Goal: Information Seeking & Learning: Check status

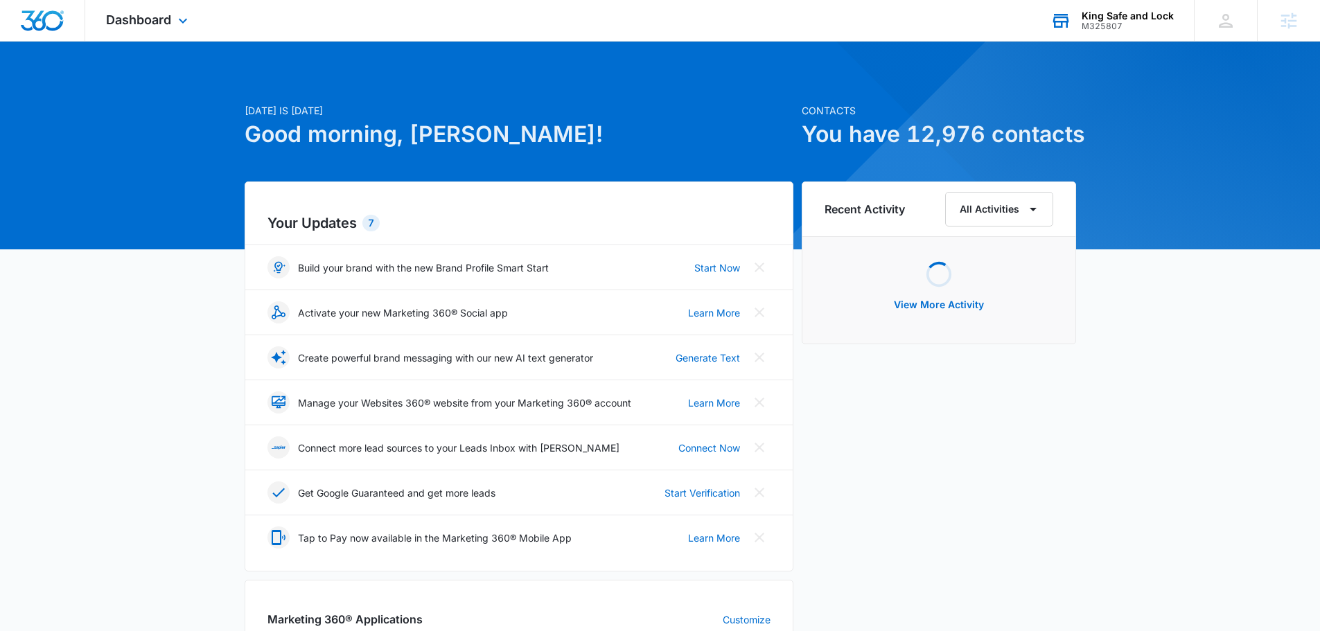
click at [1131, 19] on div "King Safe and Lock" at bounding box center [1127, 15] width 92 height 11
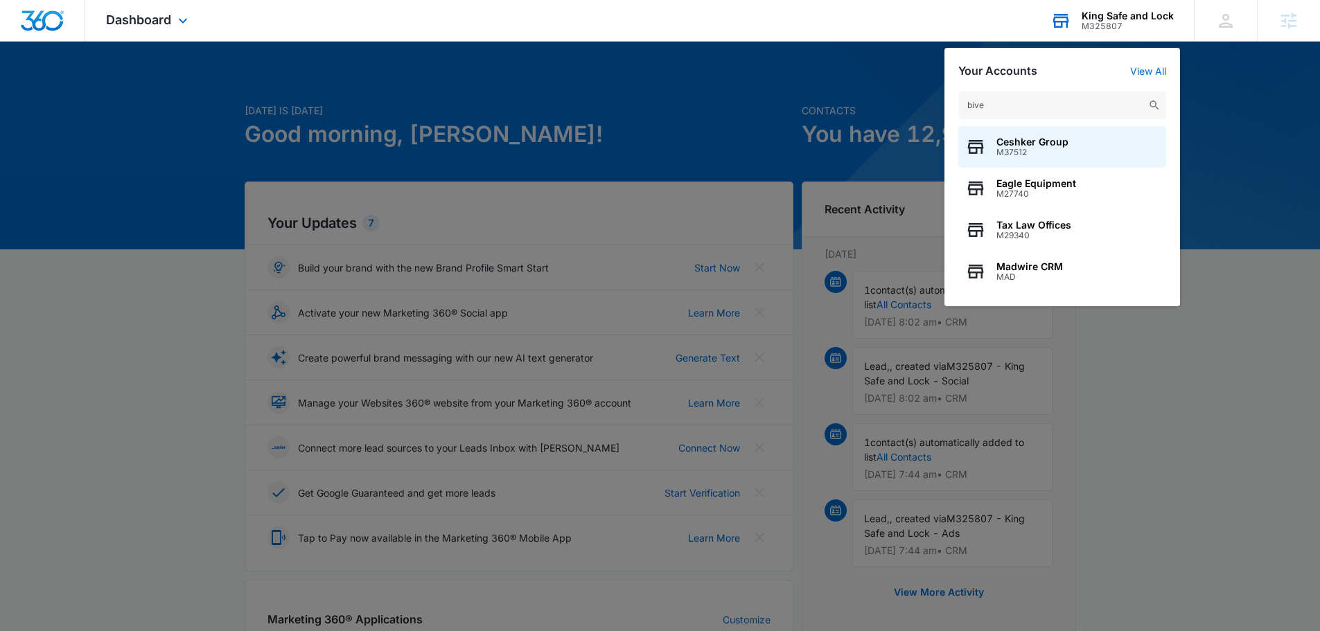
type input "biven"
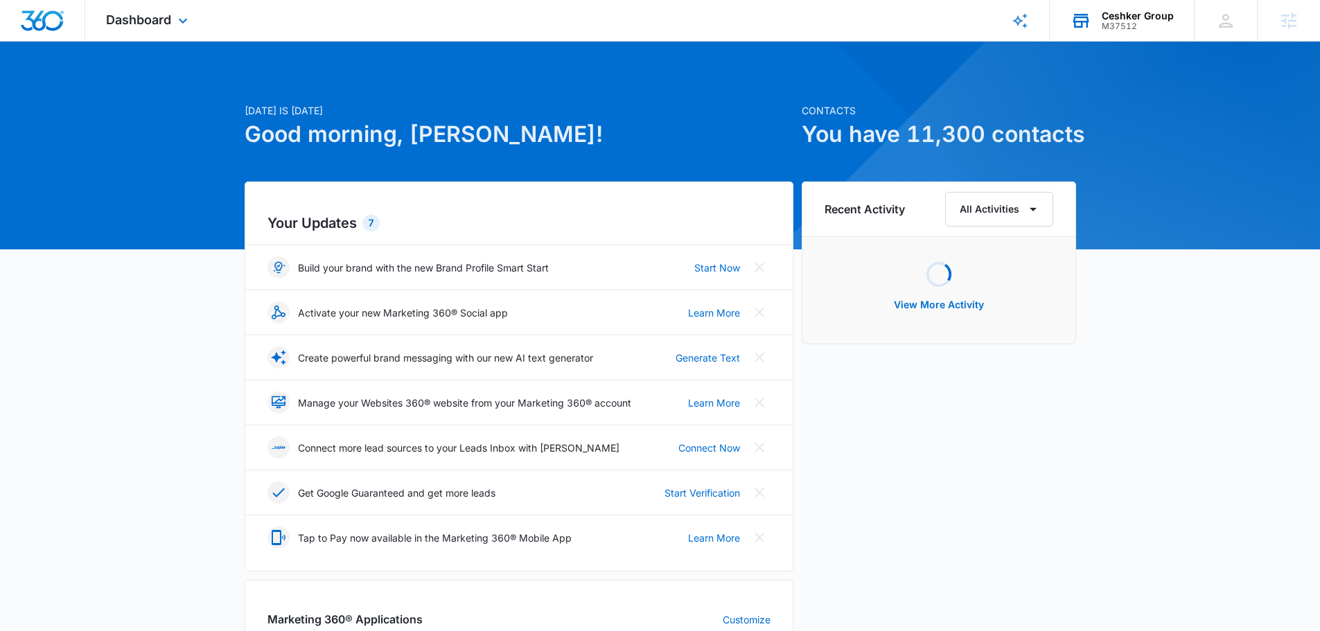
click at [1120, 24] on div "M37512" at bounding box center [1138, 26] width 72 height 10
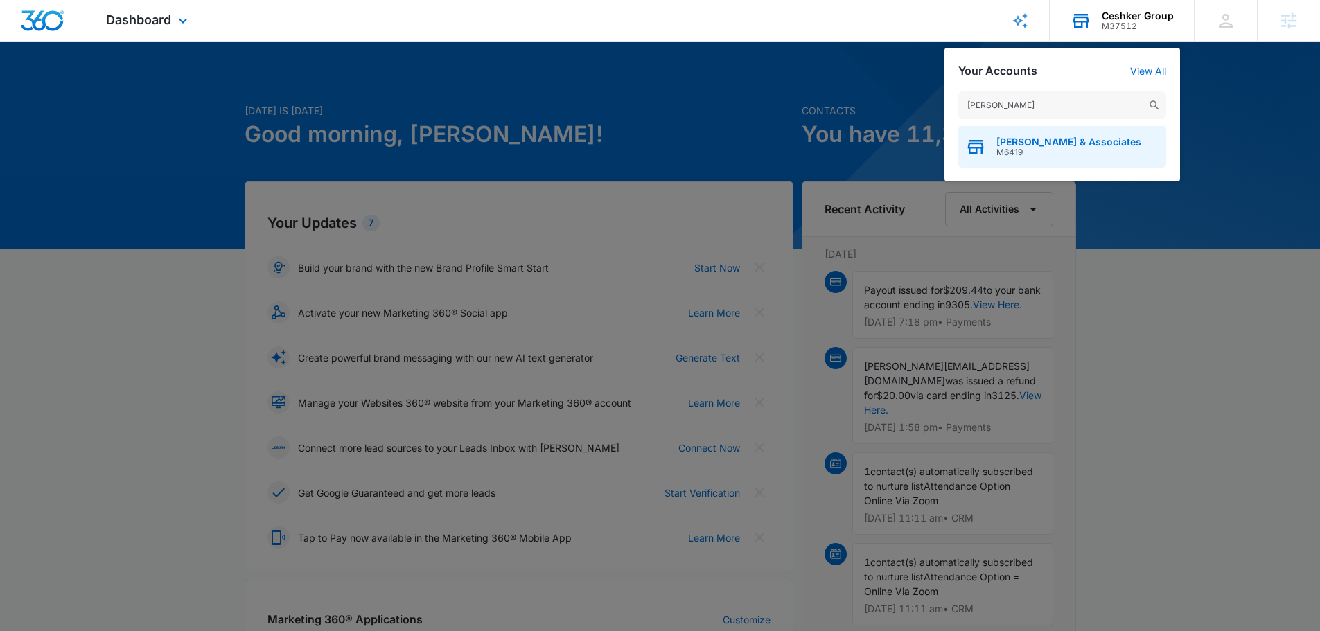
type input "bivens"
click at [1030, 139] on span "Bivens & Associates" at bounding box center [1068, 141] width 145 height 11
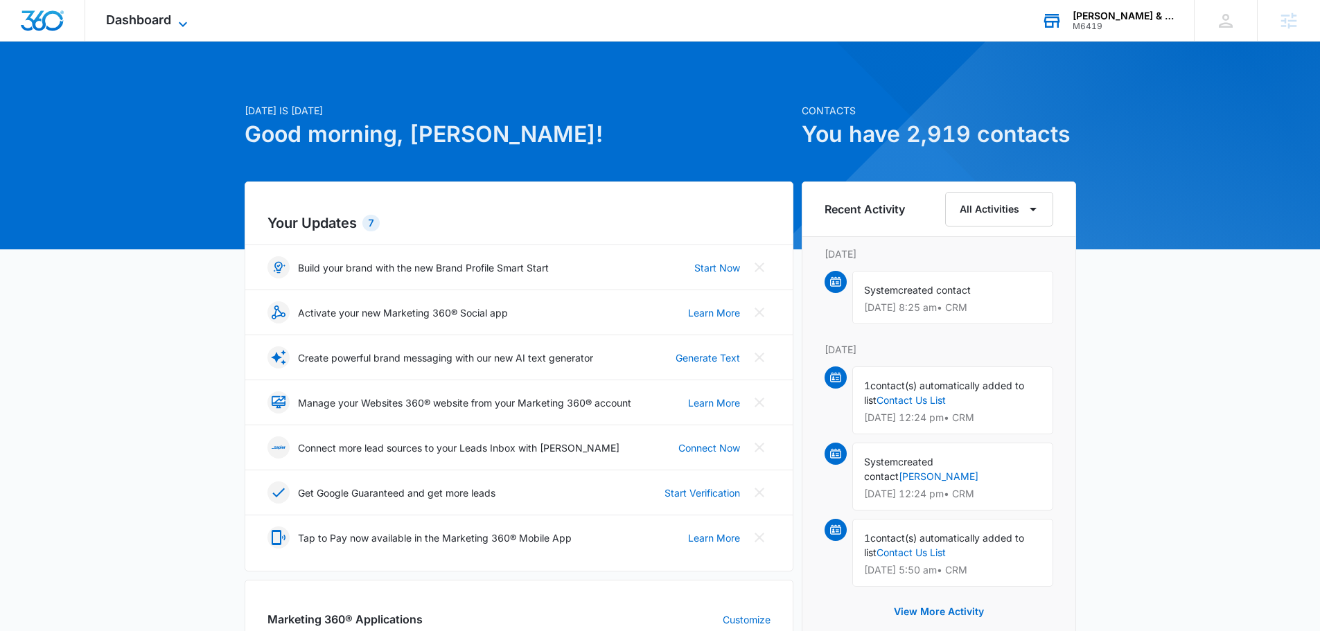
click at [188, 17] on icon at bounding box center [183, 24] width 17 height 17
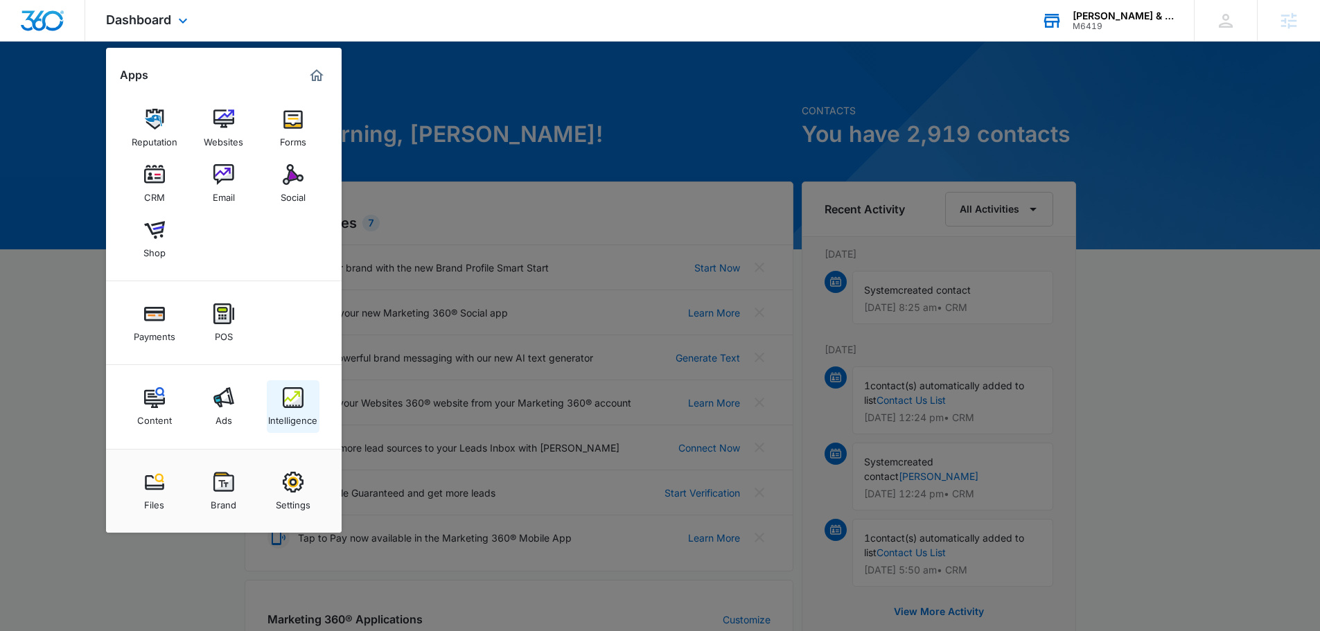
click at [285, 402] on img at bounding box center [293, 397] width 21 height 21
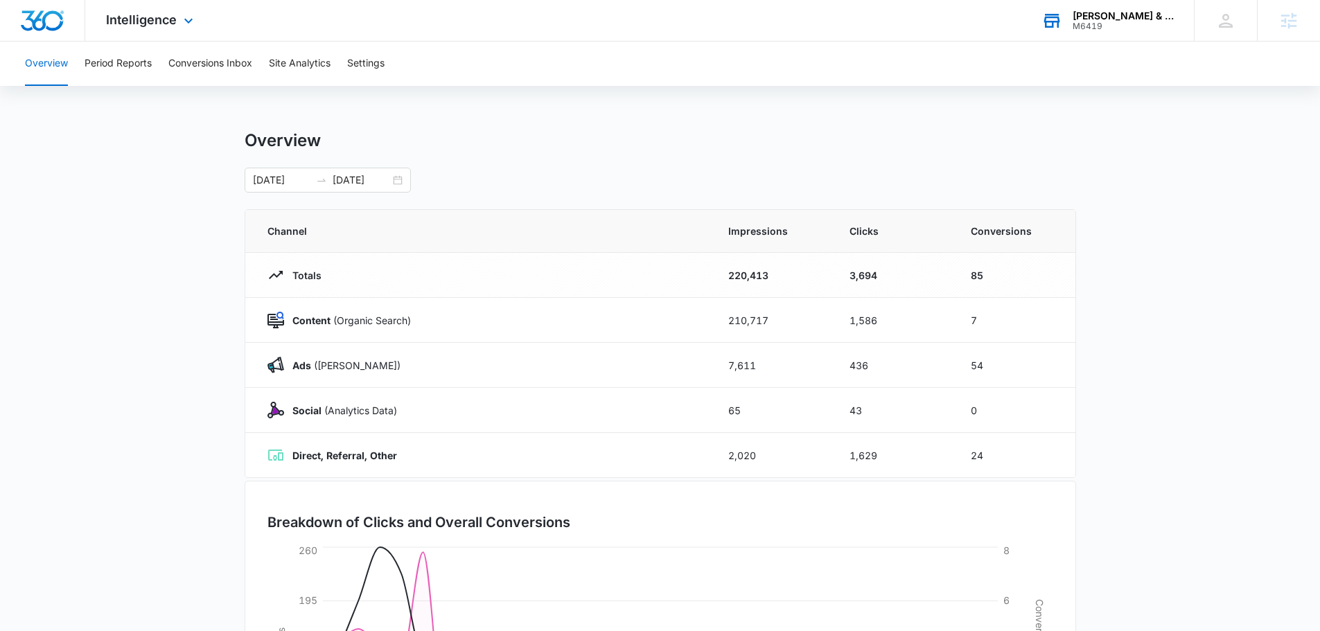
click at [150, 3] on div "Intelligence Apps Reputation Websites Forms CRM Email Social Shop Payments POS …" at bounding box center [151, 20] width 132 height 41
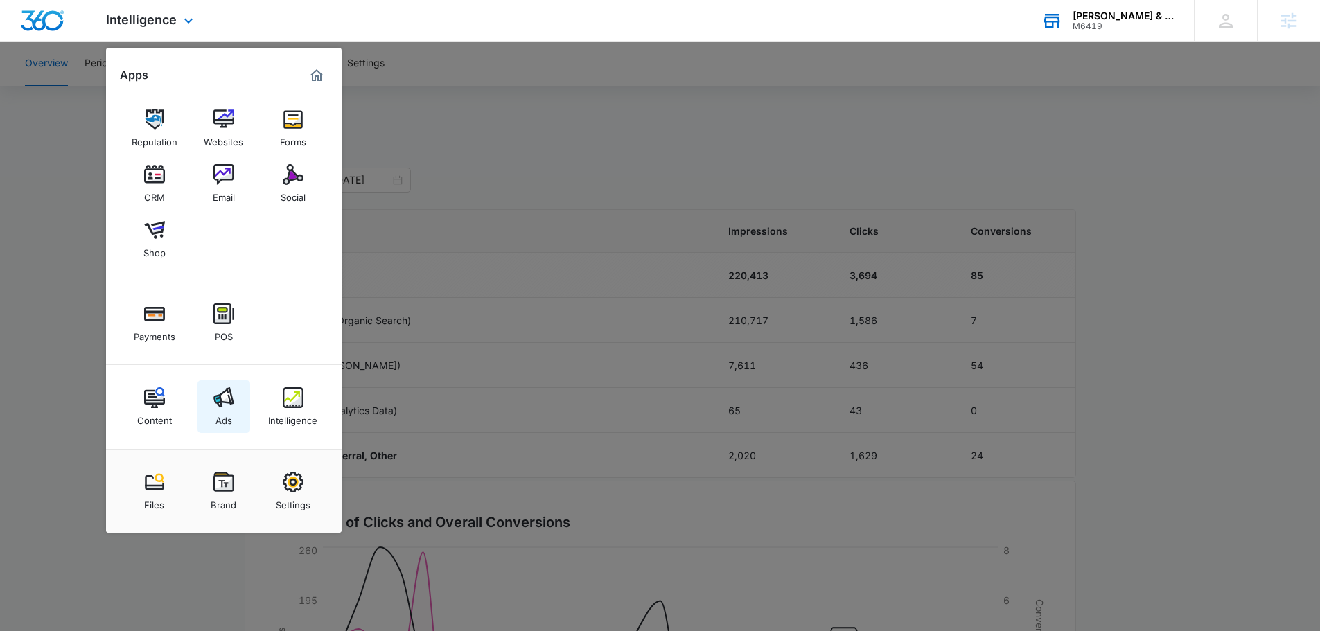
click at [229, 399] on img at bounding box center [223, 397] width 21 height 21
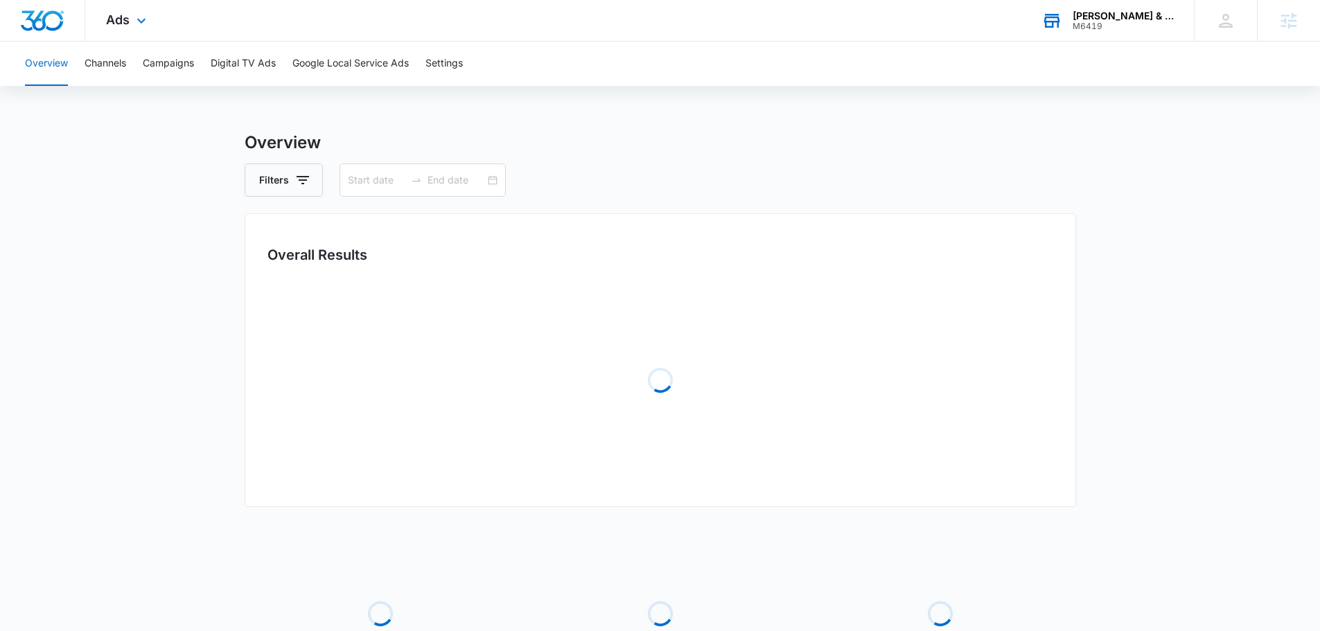
type input "07/14/2025"
type input "08/13/2025"
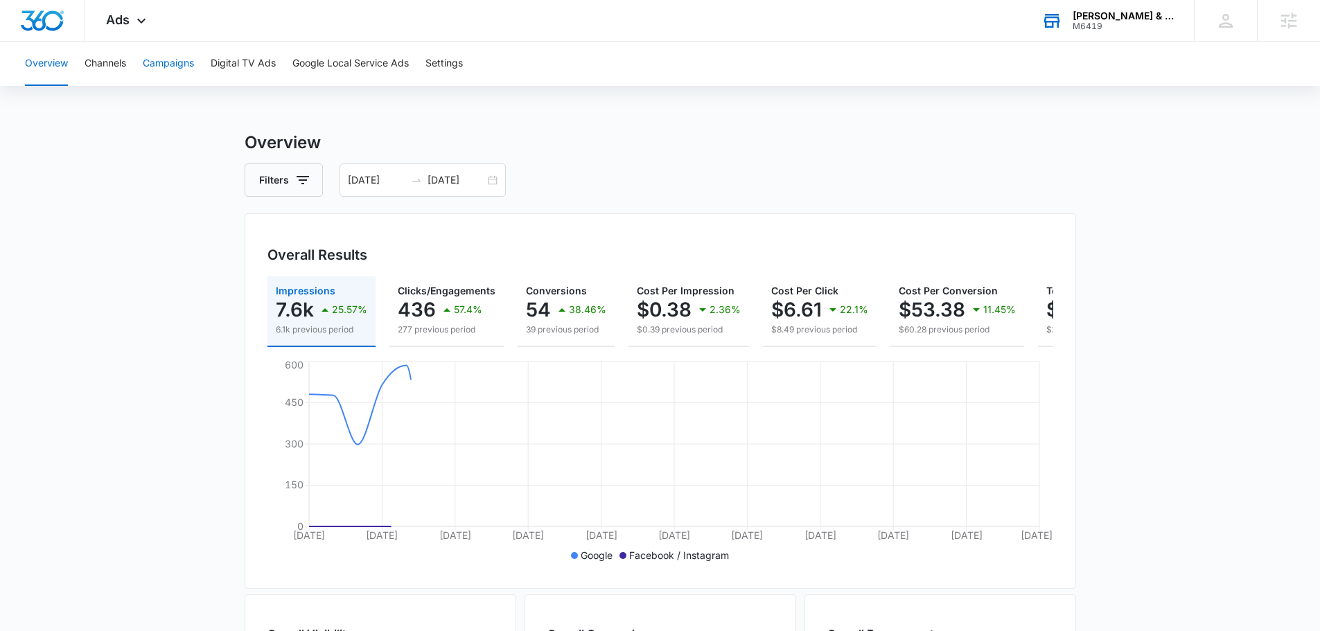
click at [154, 69] on button "Campaigns" at bounding box center [168, 64] width 51 height 44
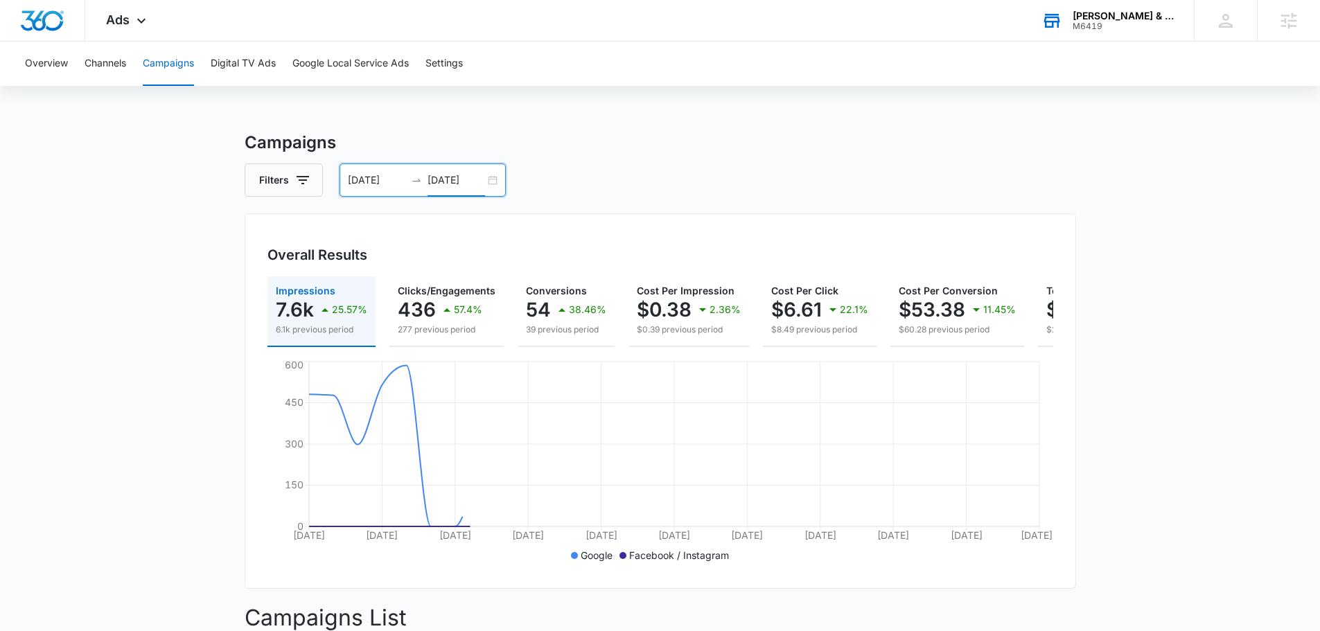
click at [459, 187] on input "08/13/2025" at bounding box center [456, 180] width 58 height 15
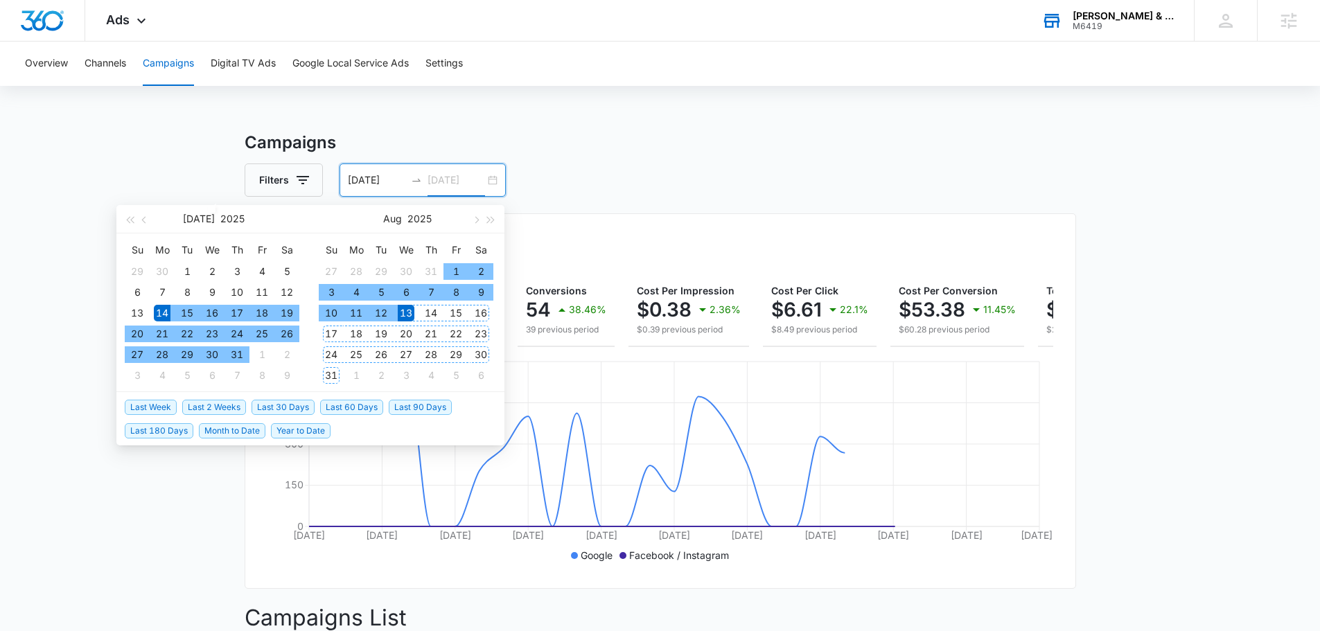
type input "08/13/2025"
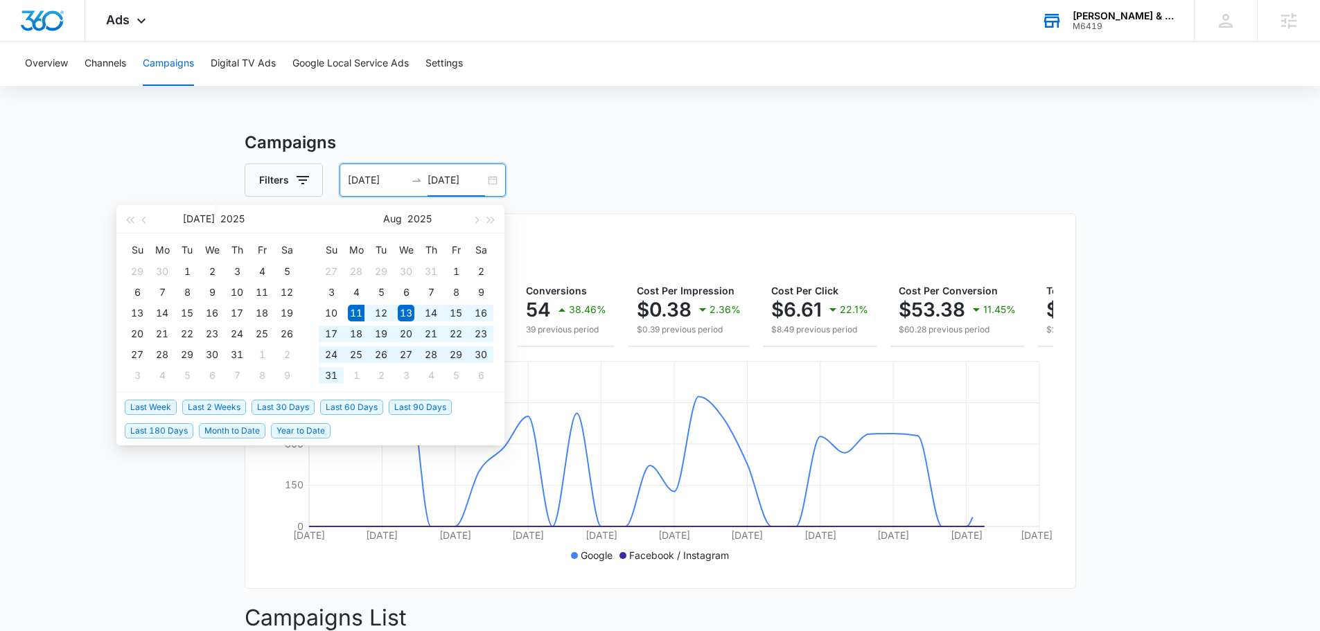
click at [303, 404] on span "Last 30 Days" at bounding box center [282, 407] width 63 height 15
type input "08/11/2025"
type input "09/10/2025"
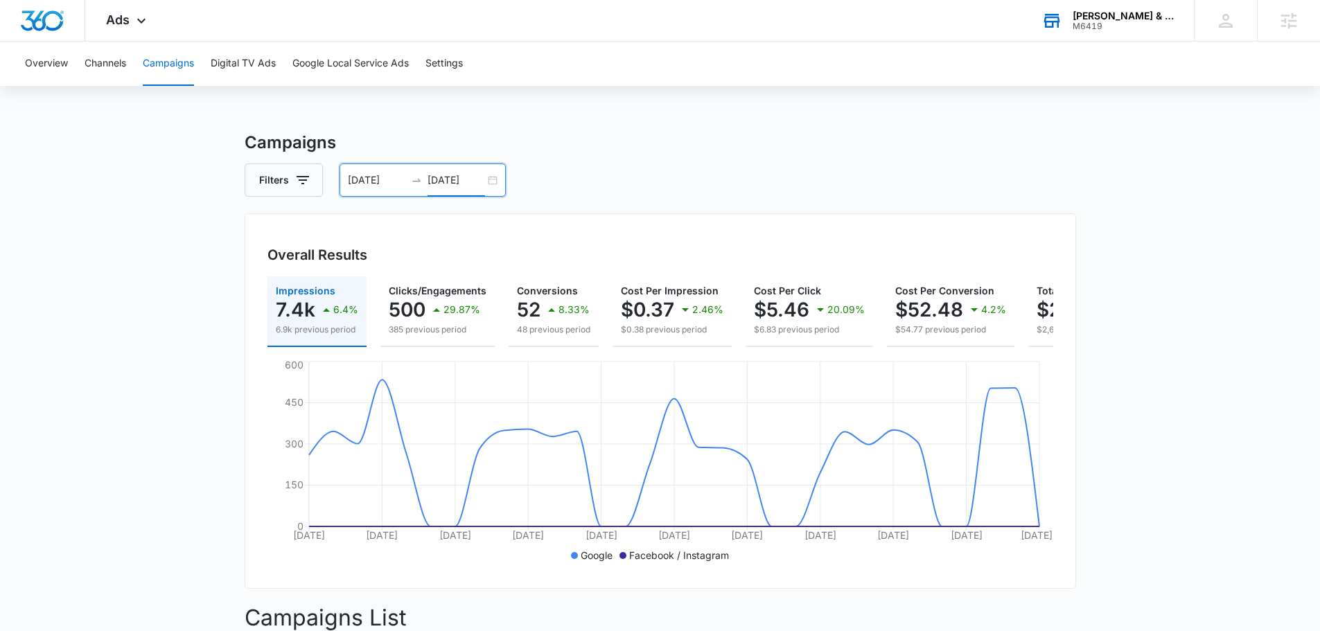
click at [832, 227] on div "Overall Results Impressions 7.4k 6.4% 6.9k previous period Clicks/Engagements 5…" at bounding box center [660, 401] width 831 height 376
click at [1093, 19] on div "Bivens & Associates" at bounding box center [1122, 15] width 101 height 11
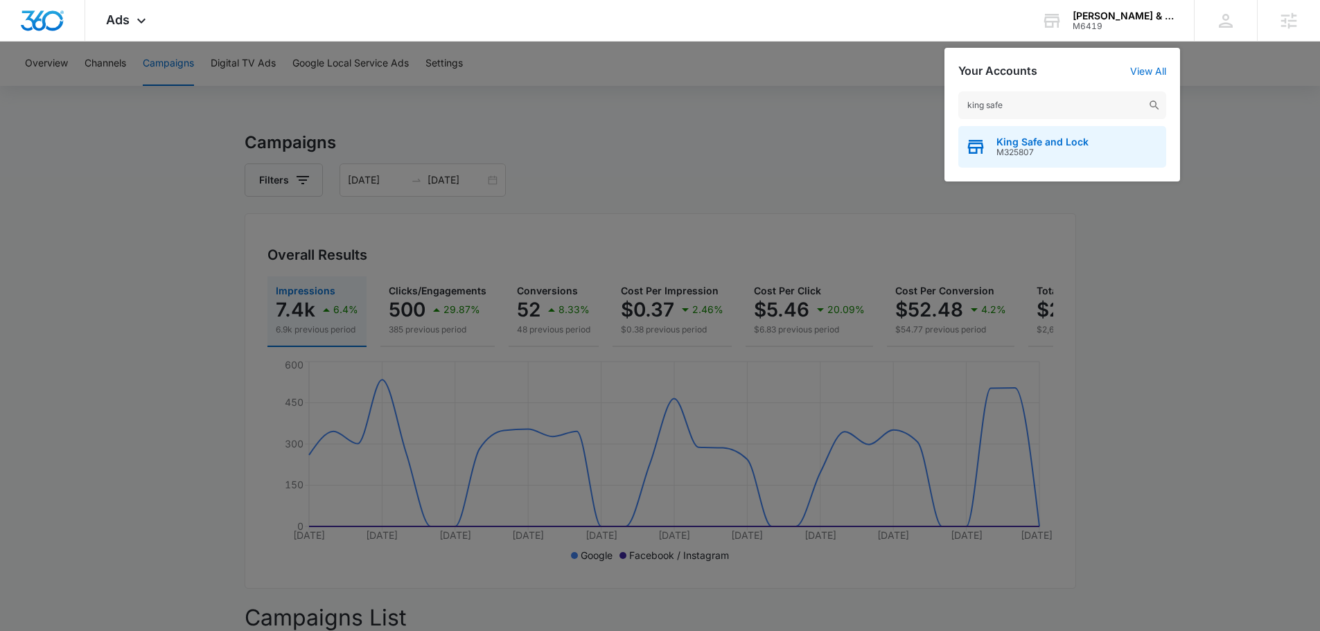
type input "king safe"
click at [1045, 133] on div "King Safe and Lock M325807" at bounding box center [1062, 147] width 208 height 42
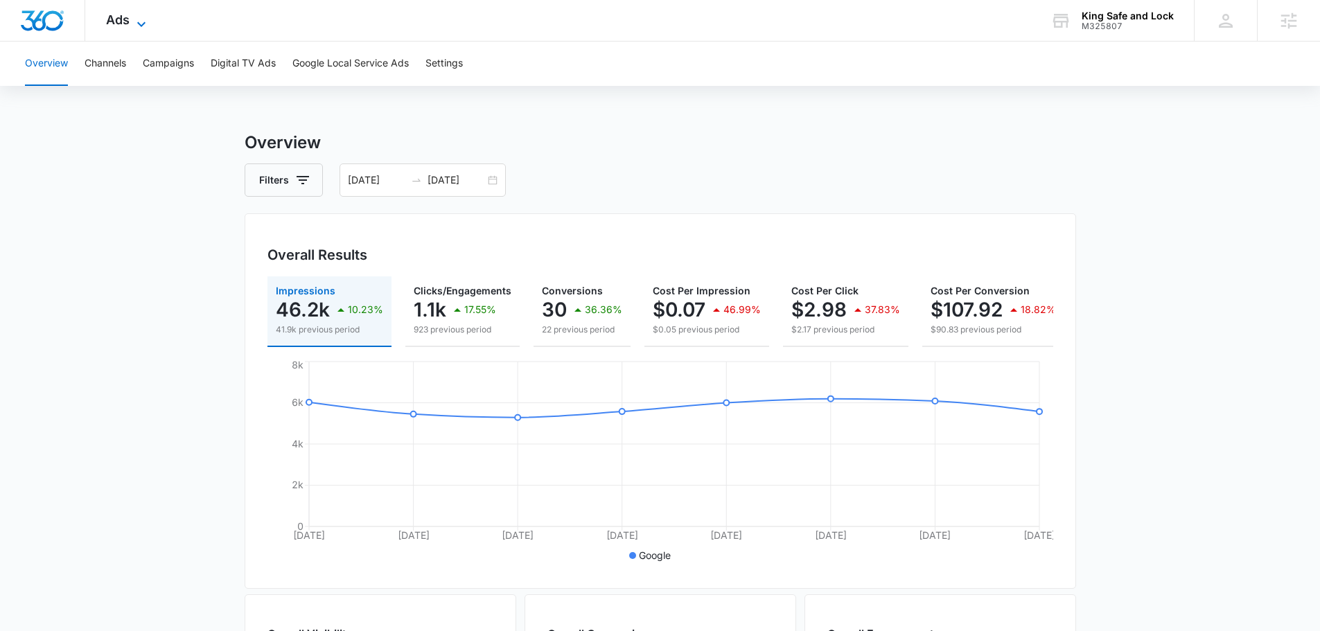
click at [139, 19] on icon at bounding box center [141, 24] width 17 height 17
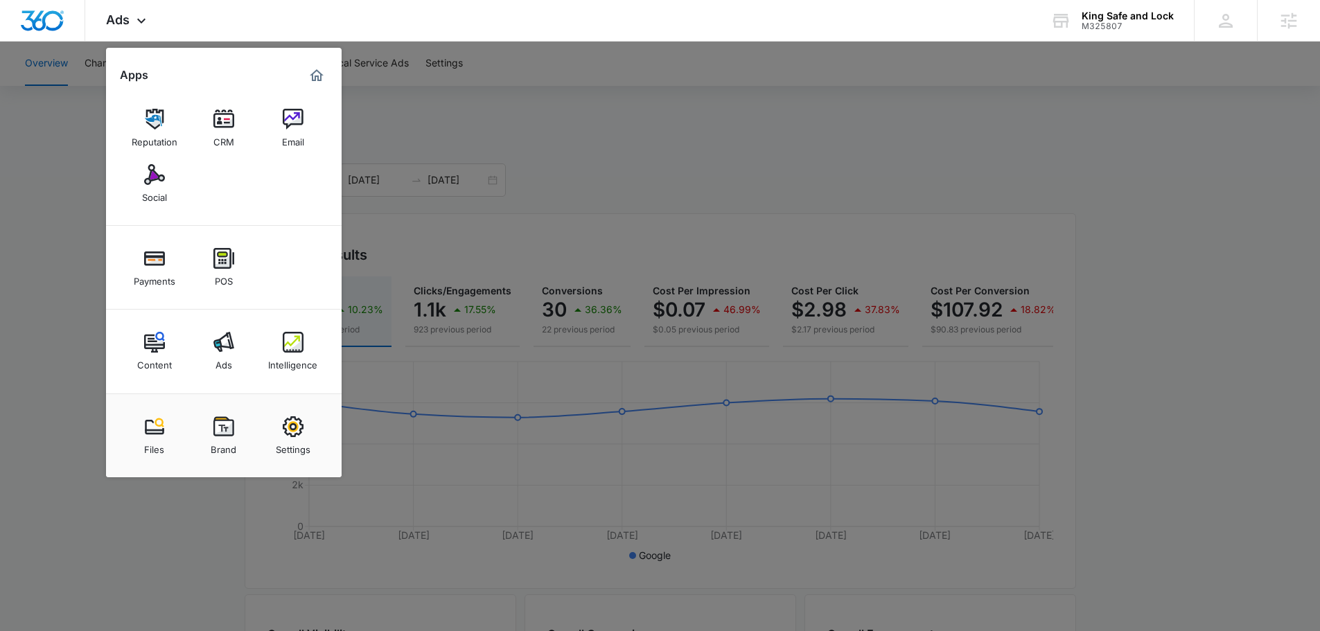
click at [281, 348] on link "Intelligence" at bounding box center [293, 351] width 53 height 53
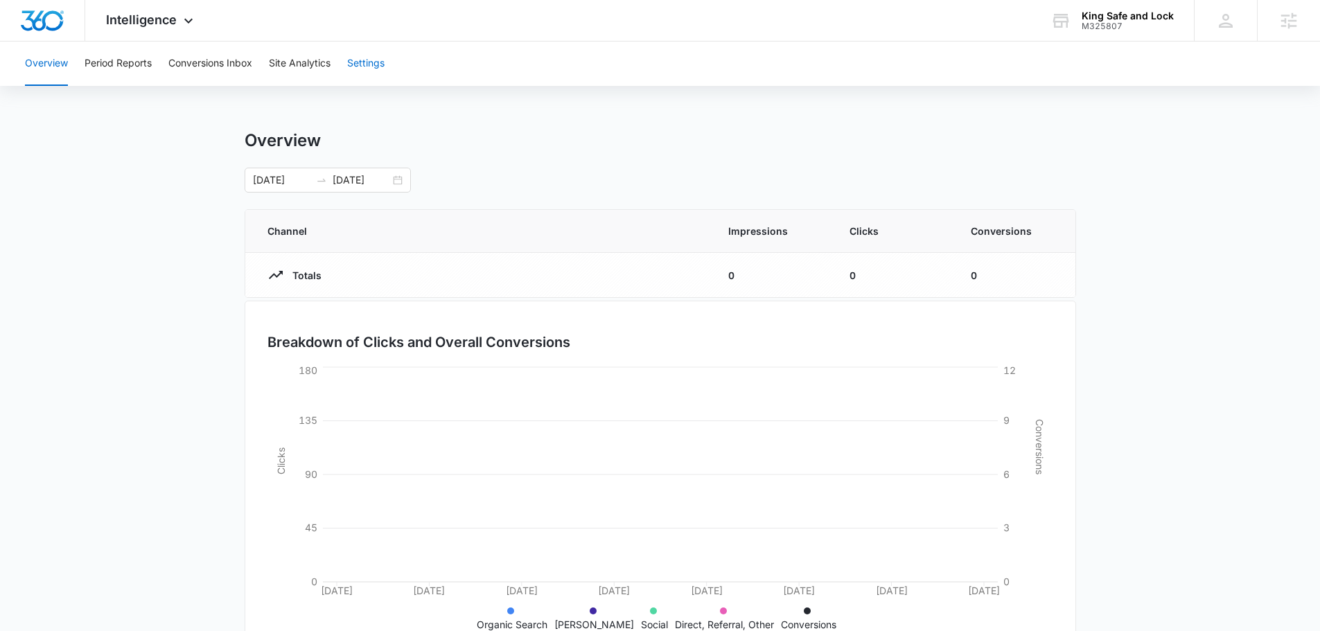
click at [375, 58] on button "Settings" at bounding box center [365, 64] width 37 height 44
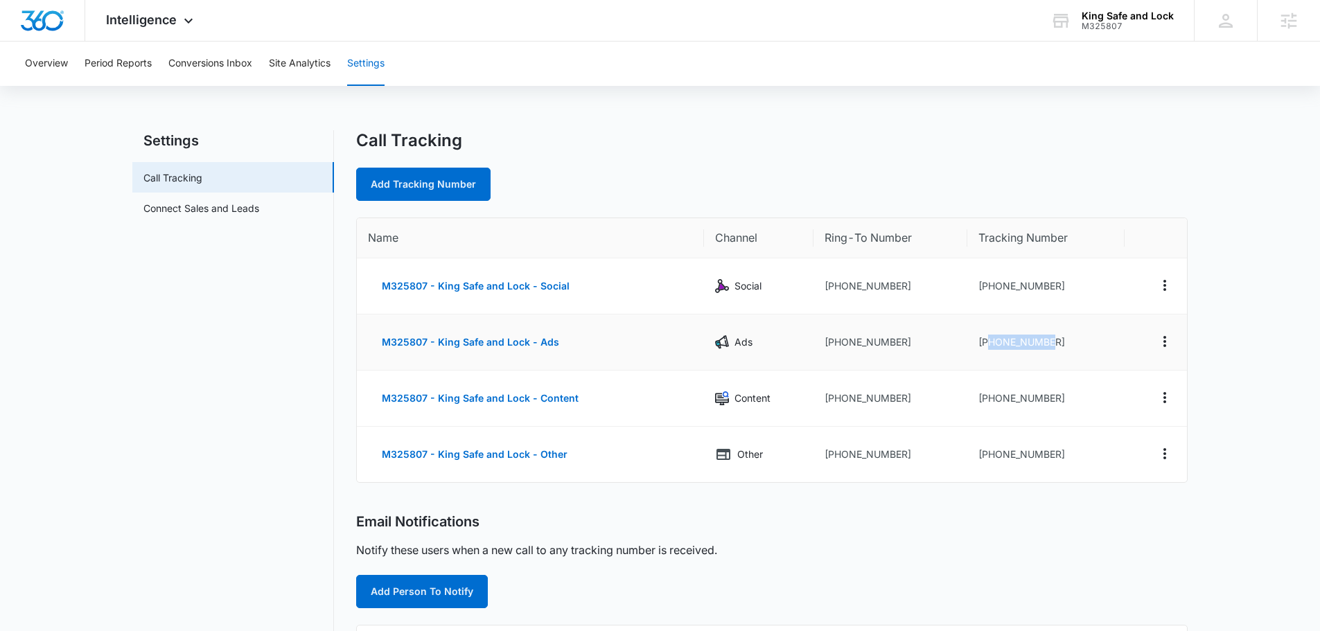
drag, startPoint x: 1075, startPoint y: 342, endPoint x: 988, endPoint y: 347, distance: 87.4
click at [988, 347] on td "+17133212092" at bounding box center [1045, 343] width 157 height 56
copy td "7133212092"
click at [195, 62] on button "Conversions Inbox" at bounding box center [210, 64] width 84 height 44
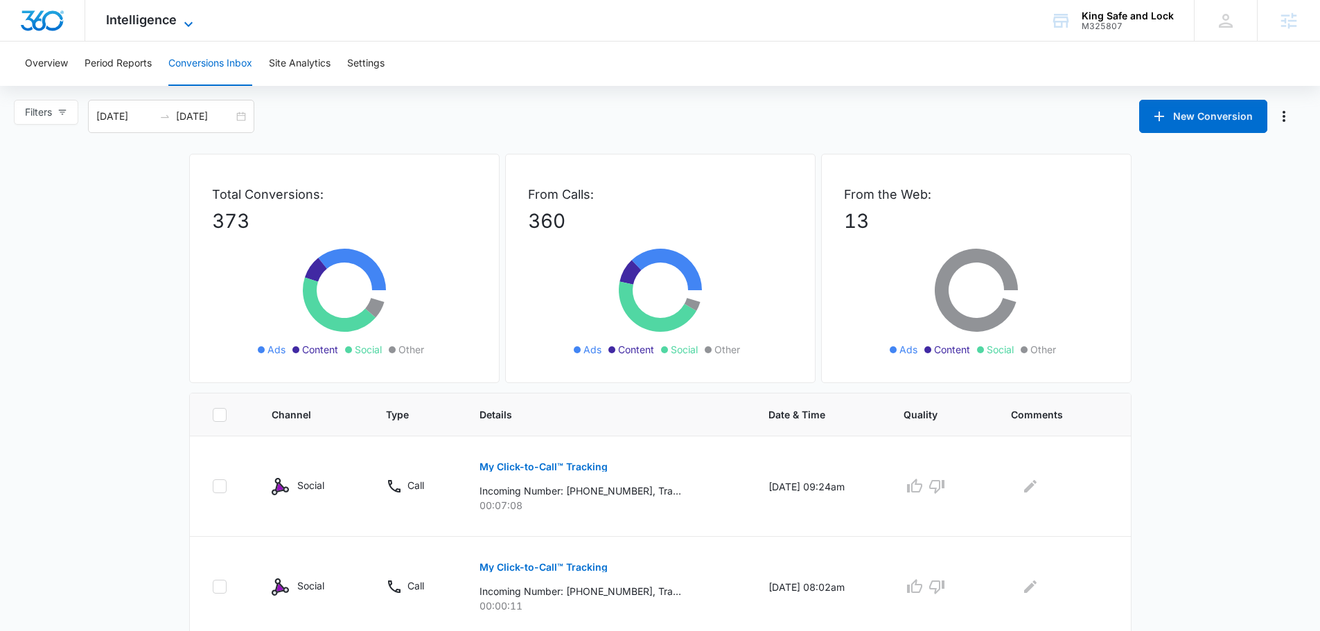
click at [166, 19] on span "Intelligence" at bounding box center [141, 19] width 71 height 15
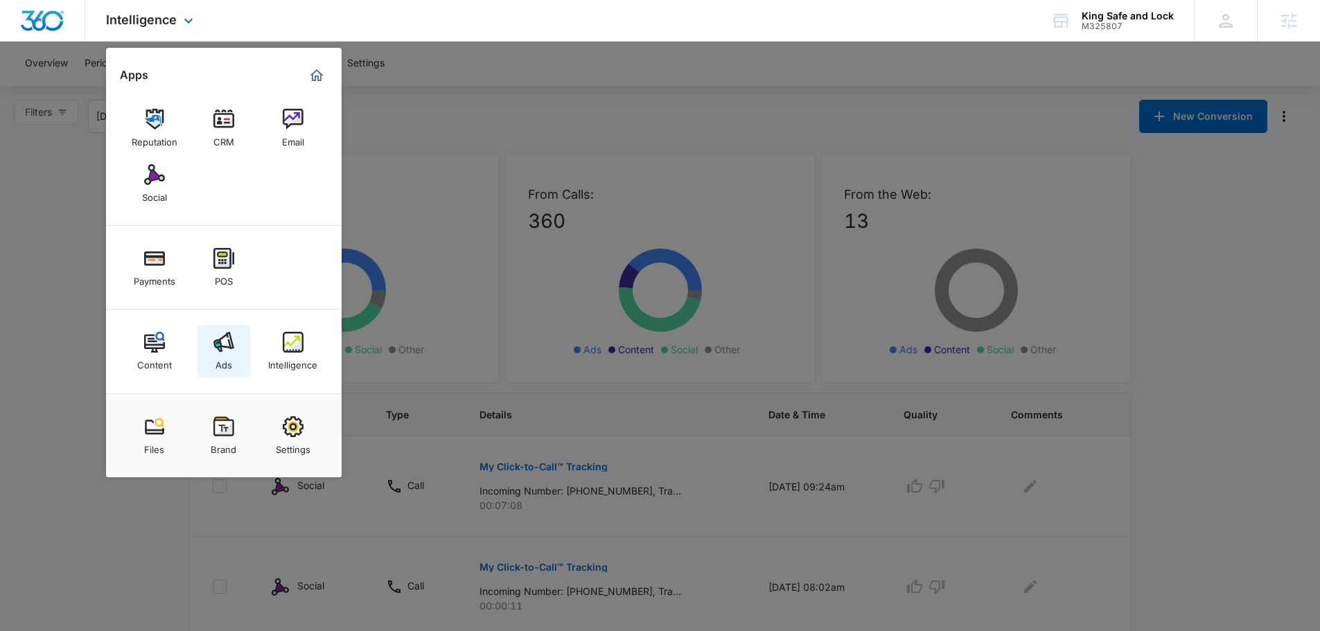
click at [249, 340] on link "Ads" at bounding box center [223, 351] width 53 height 53
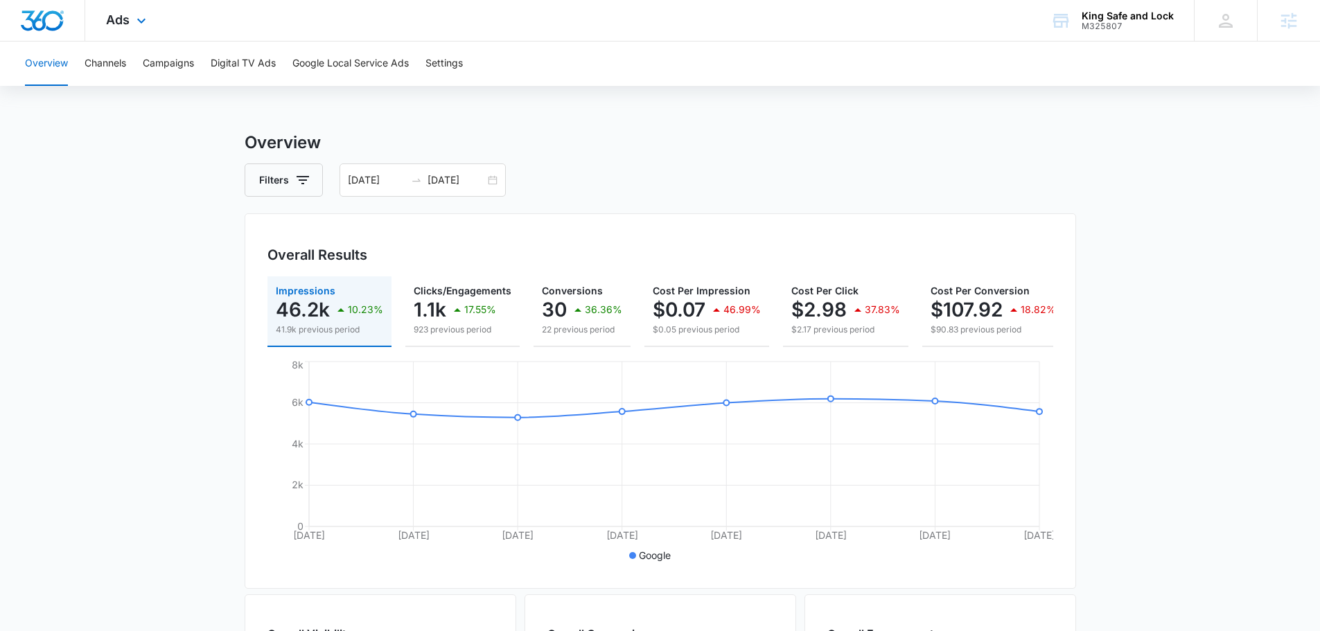
click at [131, 21] on div "Ads Apps Reputation CRM Email Social Payments POS Content Ads Intelligence File…" at bounding box center [127, 20] width 85 height 41
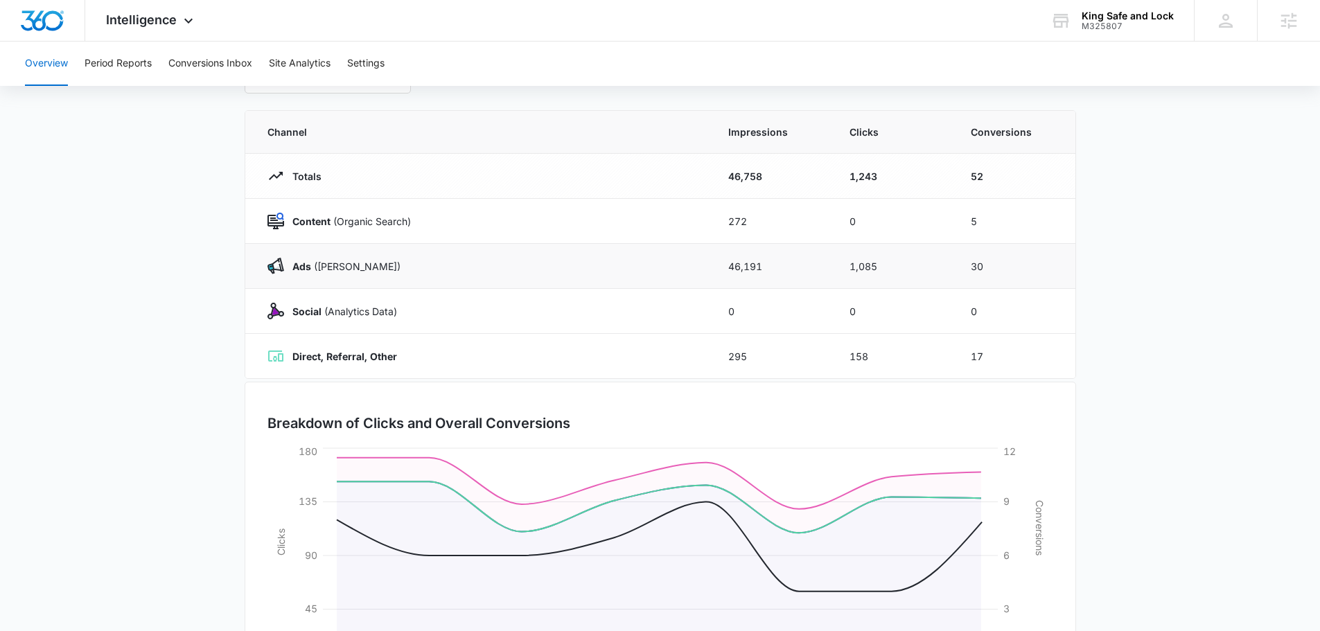
scroll to position [208, 0]
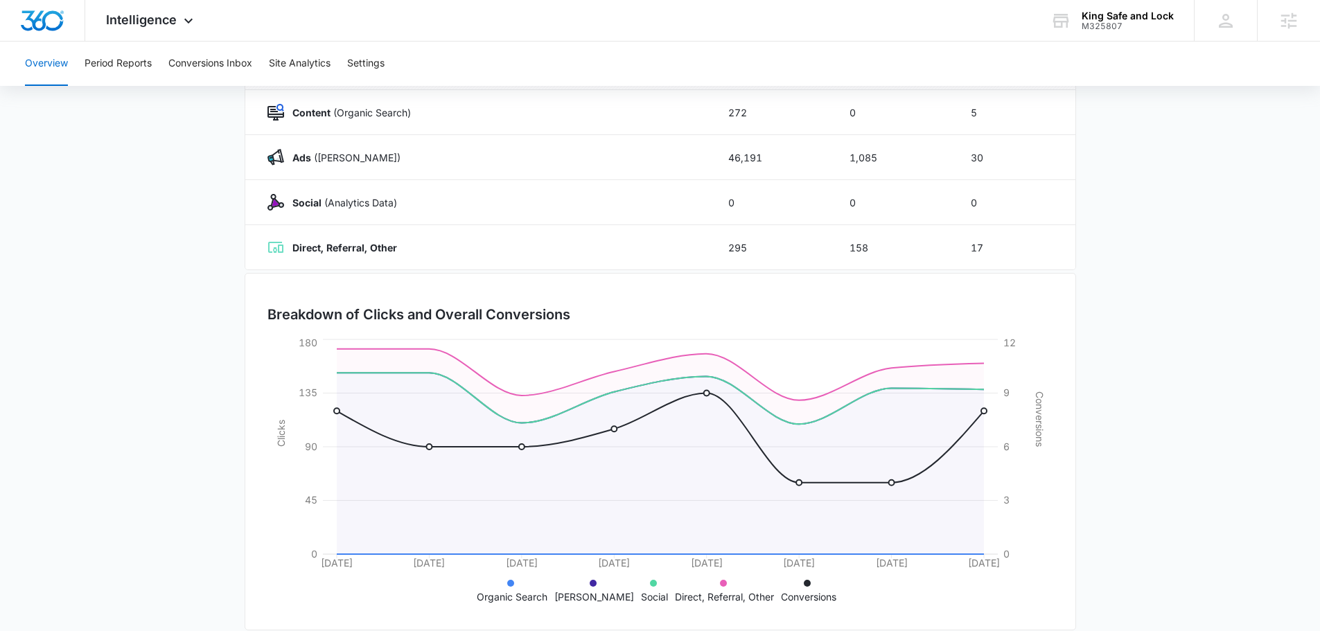
click at [182, 298] on main "Overview 09/02/2025 09/09/2025 Channel Impressions Clicks Conversions Totals 46…" at bounding box center [660, 285] width 1320 height 727
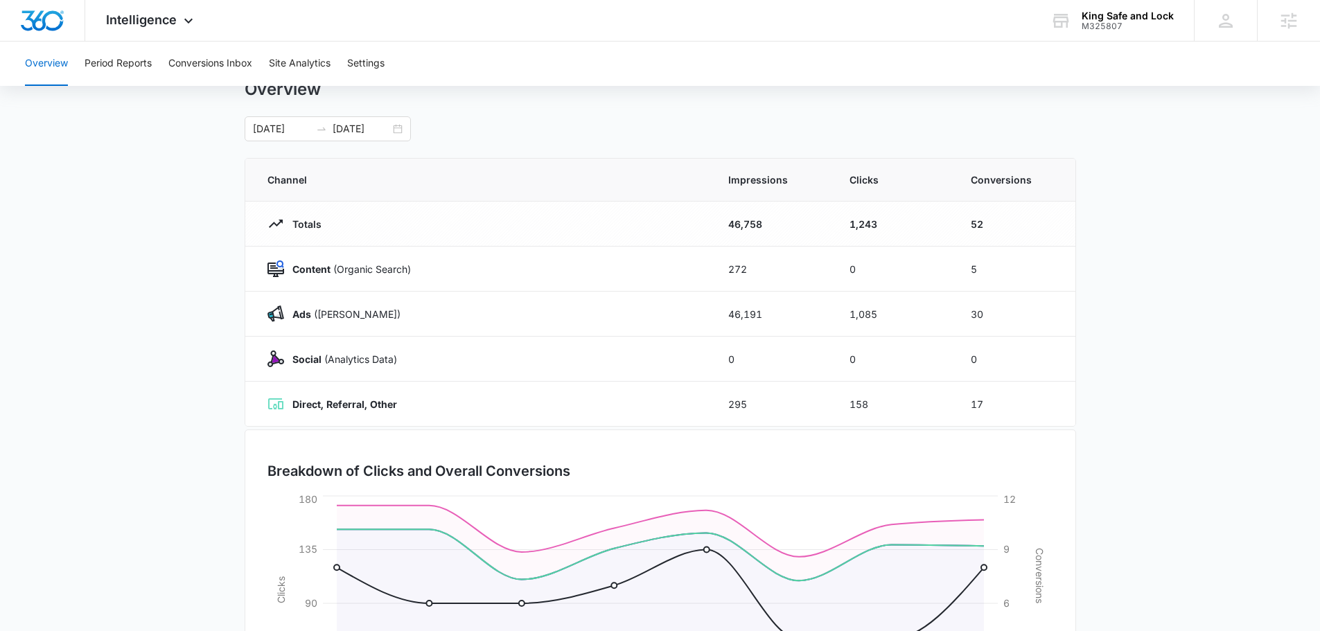
scroll to position [0, 0]
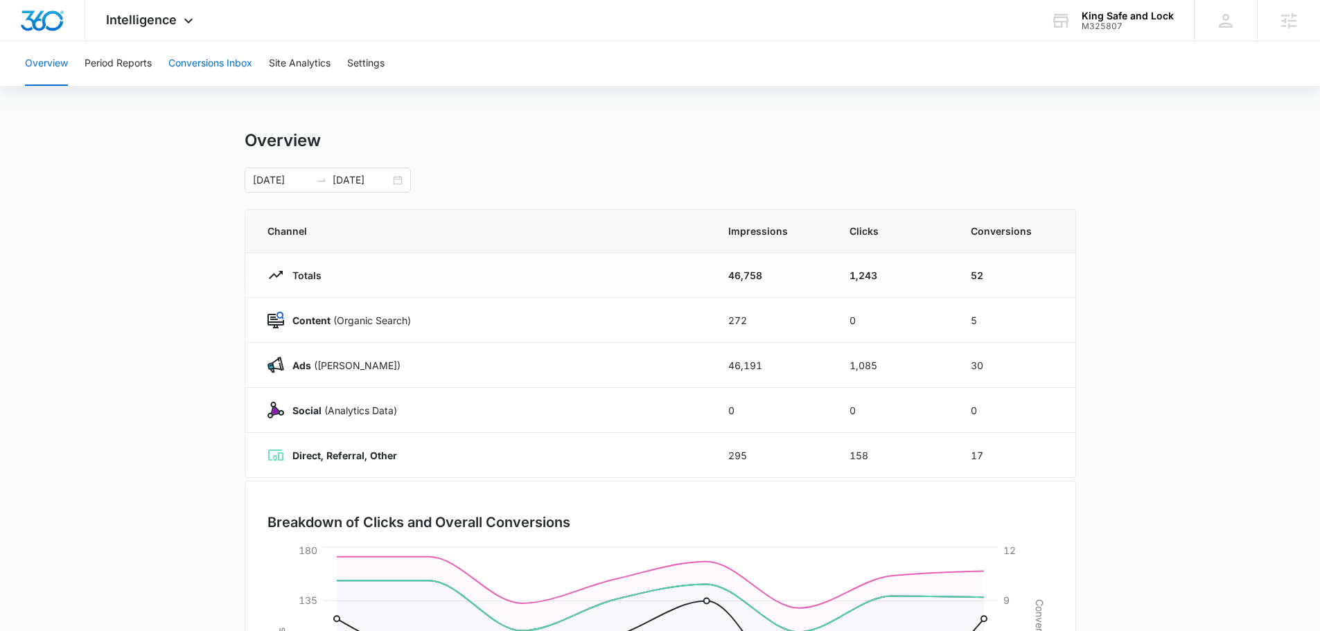
click at [219, 63] on button "Conversions Inbox" at bounding box center [210, 64] width 84 height 44
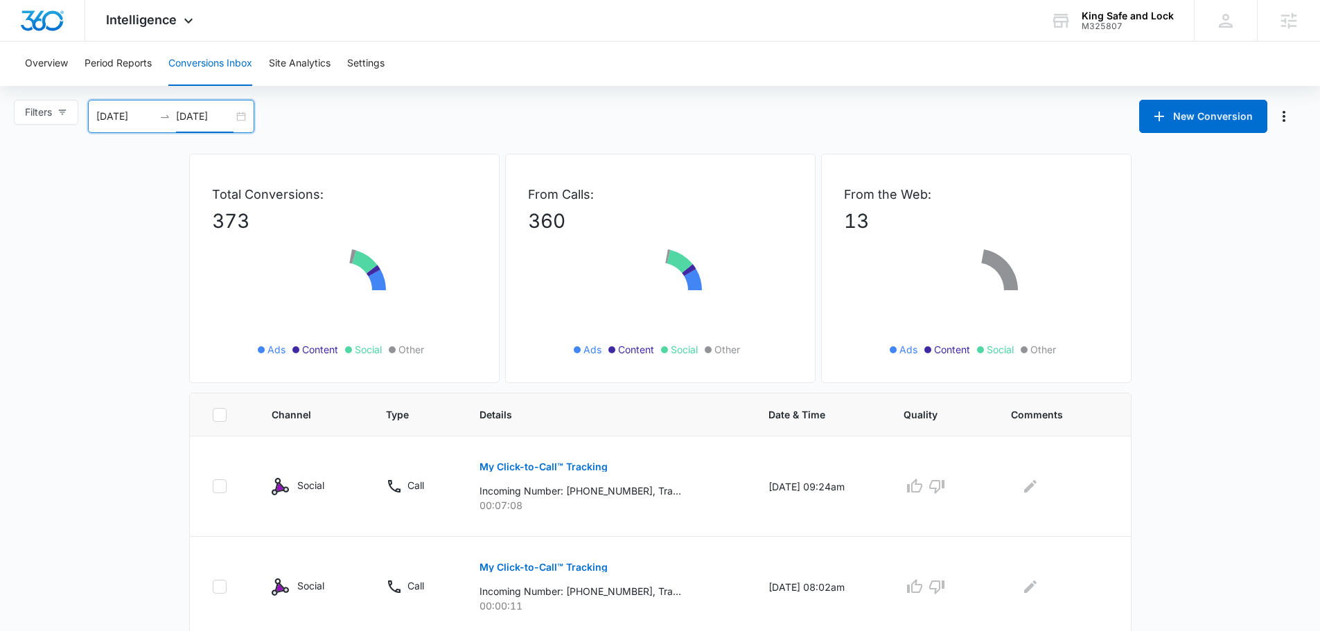
click at [212, 121] on input "09/10/2025" at bounding box center [205, 116] width 58 height 15
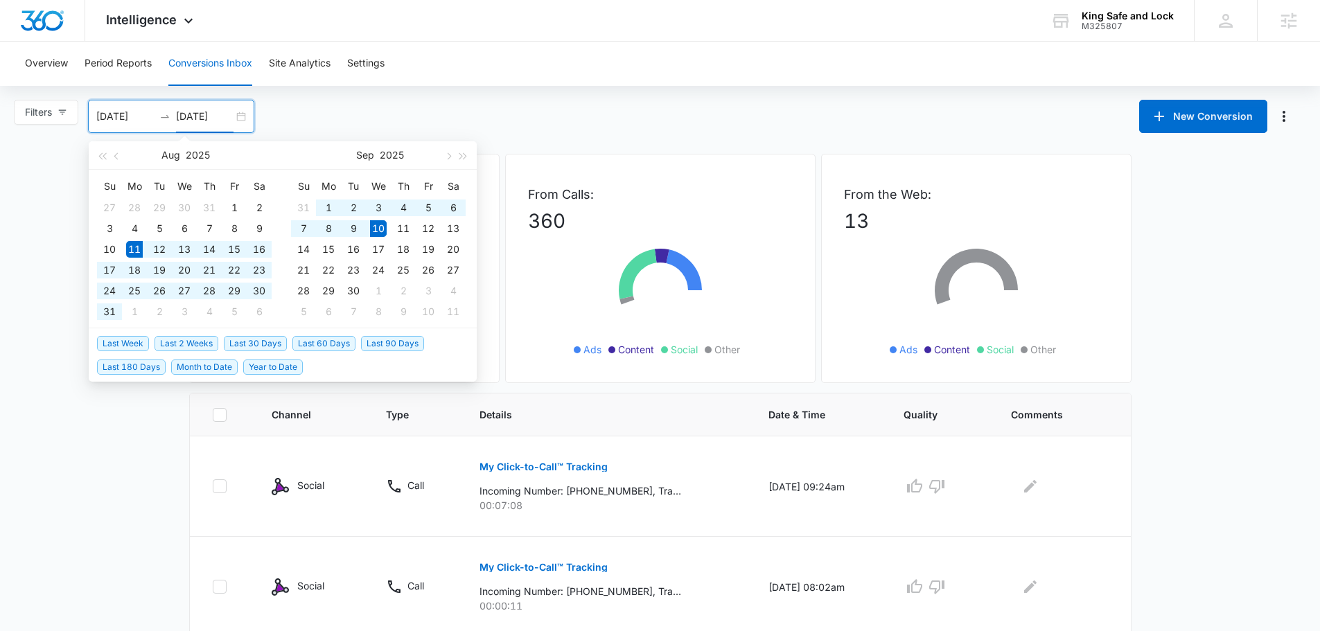
type input "09/10/2025"
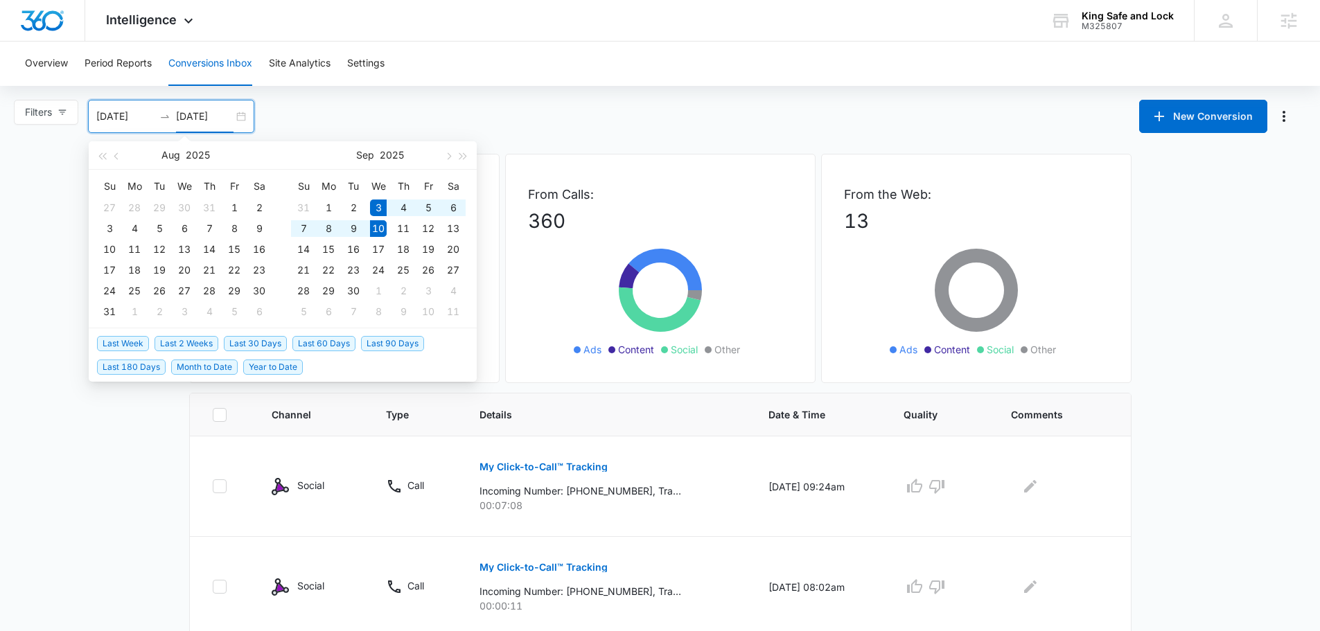
click at [121, 339] on span "Last Week" at bounding box center [123, 343] width 52 height 15
type input "09/03/2025"
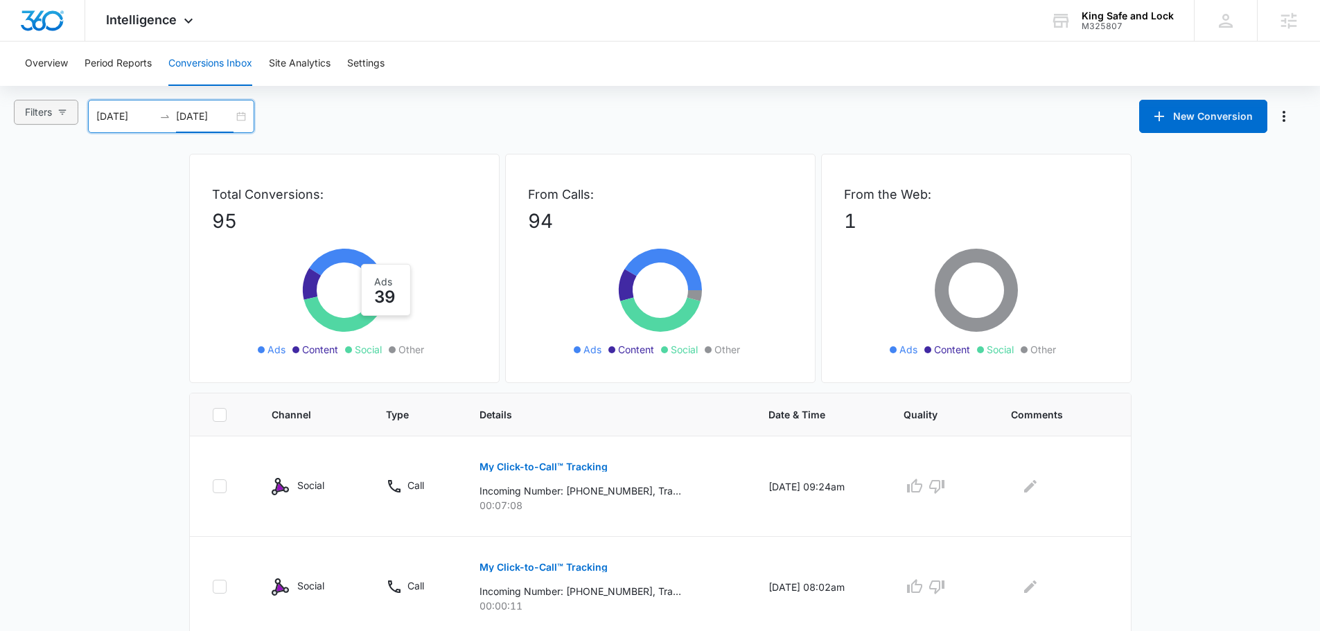
click at [54, 113] on button "Filters" at bounding box center [46, 112] width 64 height 25
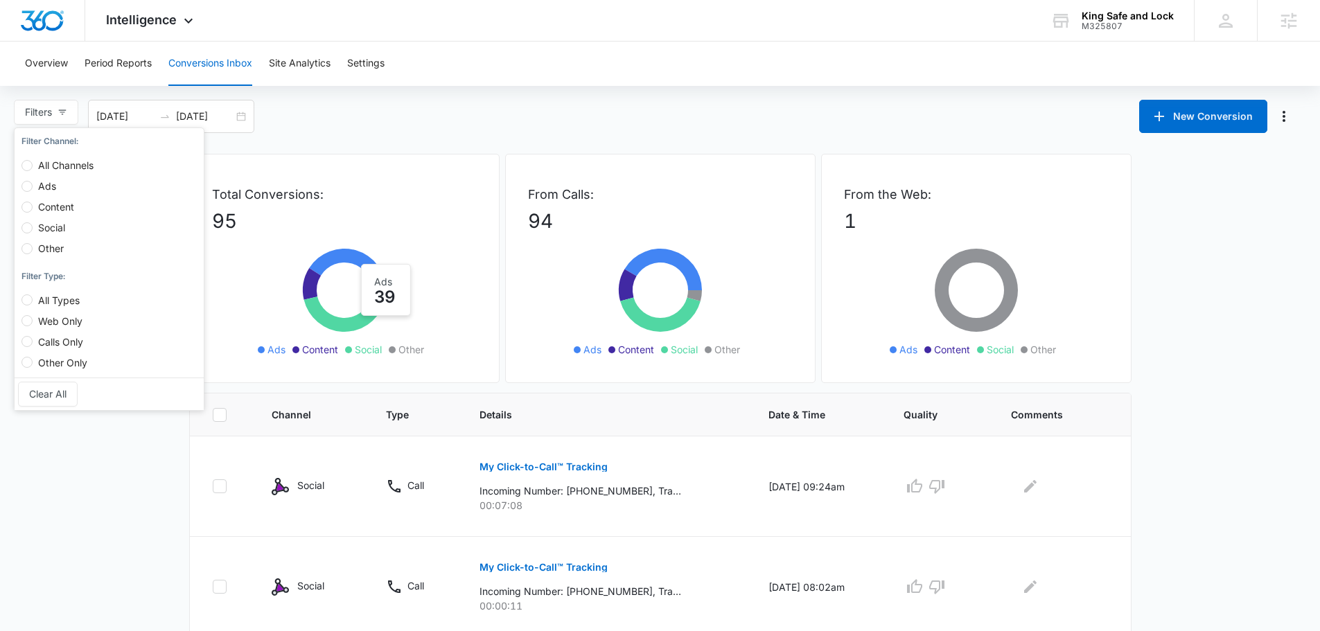
click at [46, 185] on span "Ads" at bounding box center [47, 186] width 29 height 12
click at [33, 185] on input "Ads" at bounding box center [26, 186] width 11 height 11
radio input "true"
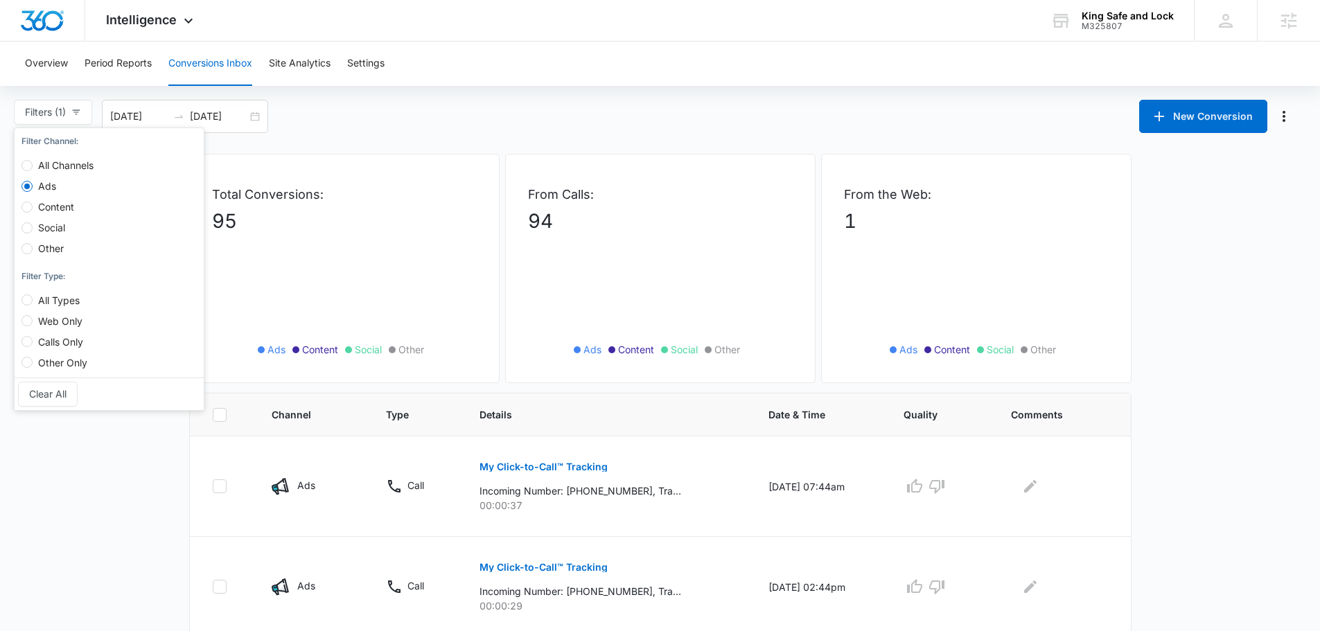
click at [519, 114] on div "Filters (1) Filter Channel : All Channels Ads Content Social Other Filter Type …" at bounding box center [660, 116] width 1320 height 33
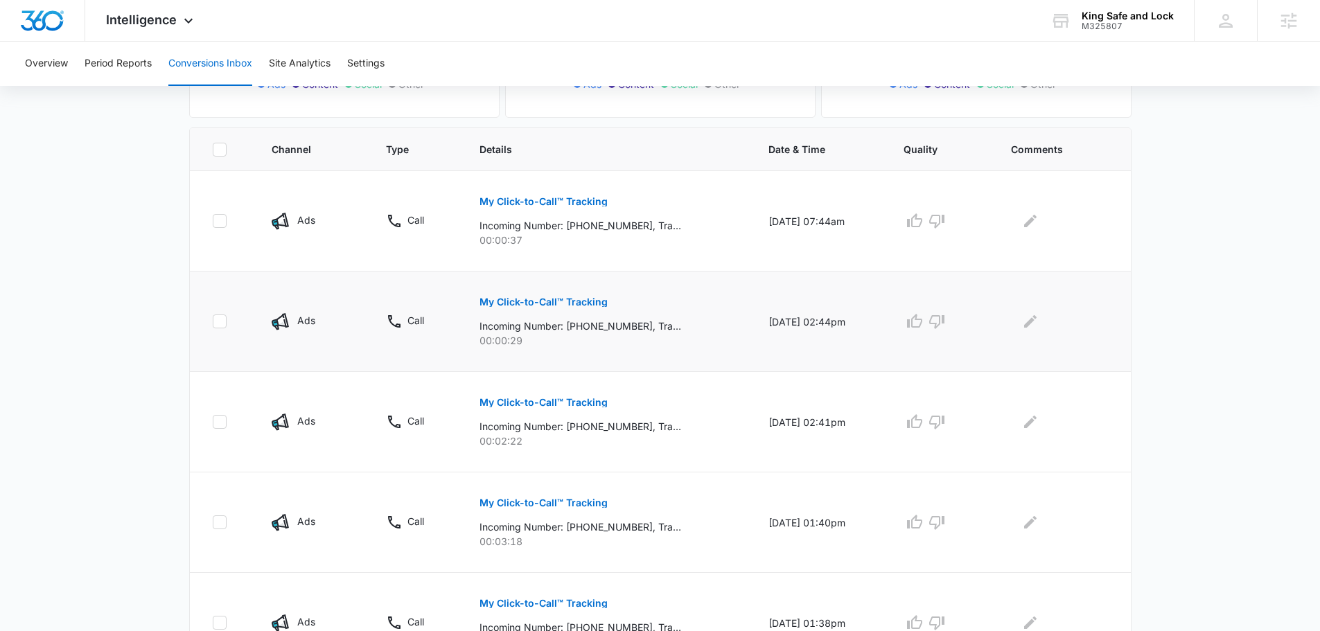
scroll to position [277, 0]
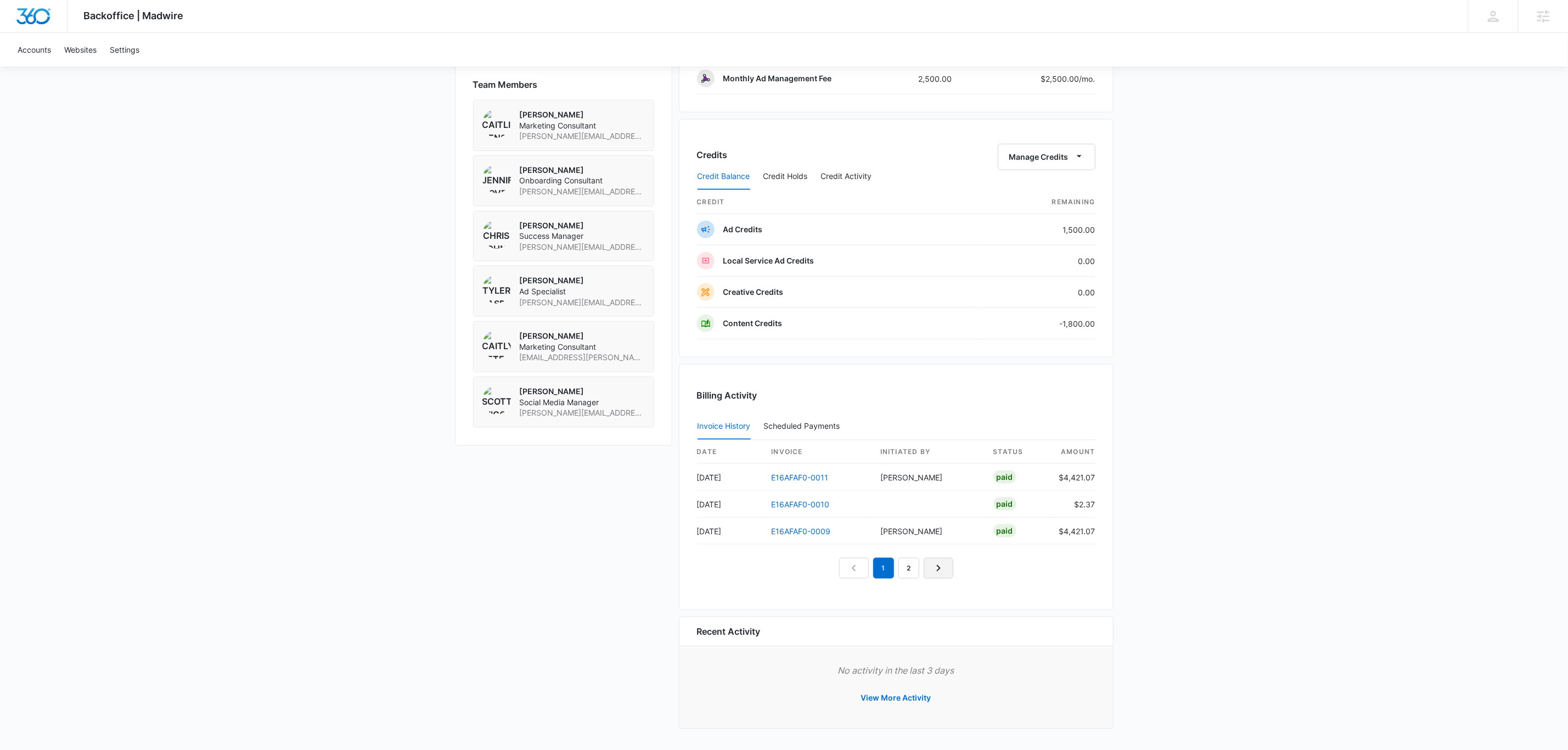
click at [939, 564] on icon "Next Page" at bounding box center [938, 568] width 13 height 13
click at [940, 561] on link "Next Page" at bounding box center [951, 568] width 29 height 21
click at [957, 567] on link "Next Page" at bounding box center [963, 568] width 29 height 21
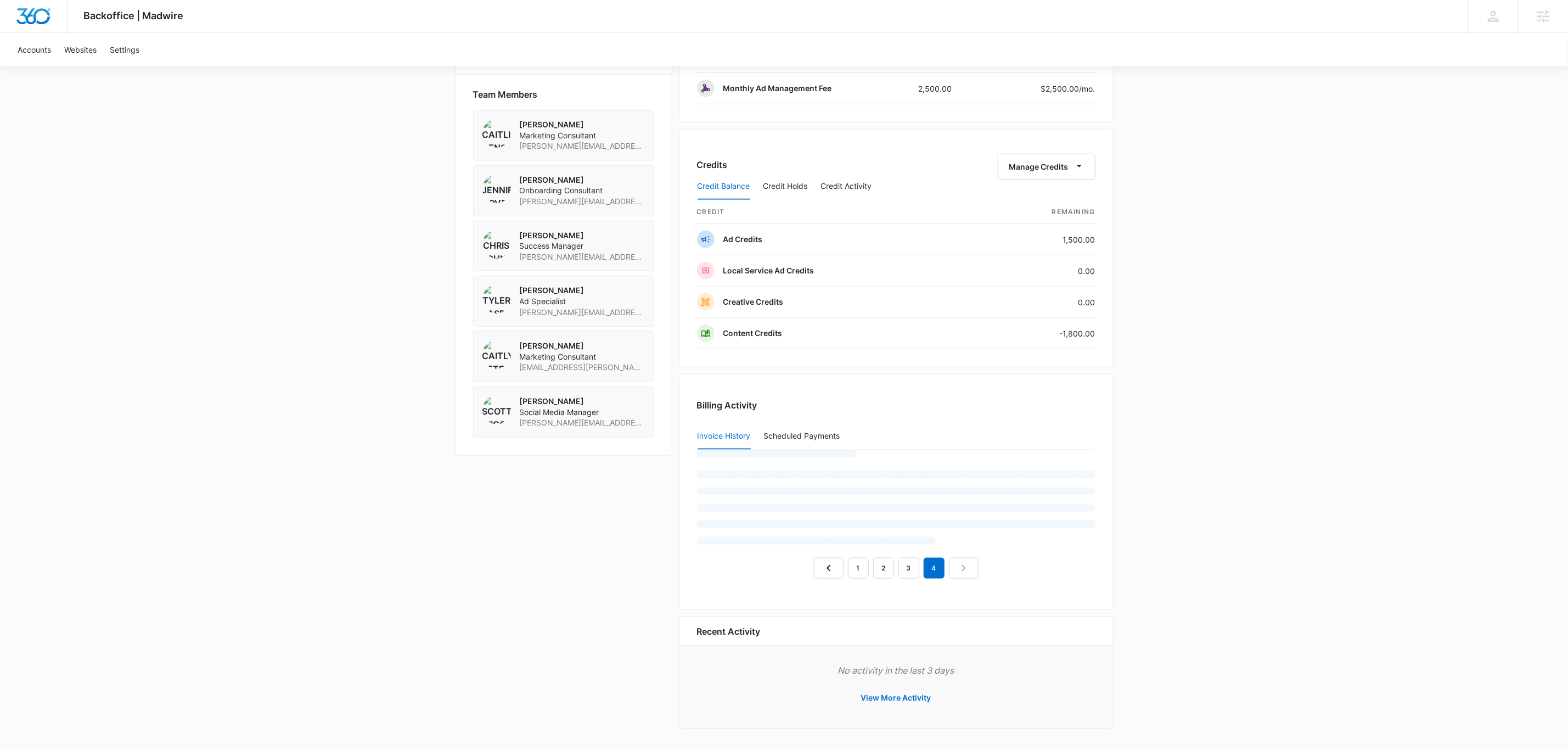
scroll to position [773, 0]
